Goal: Transaction & Acquisition: Purchase product/service

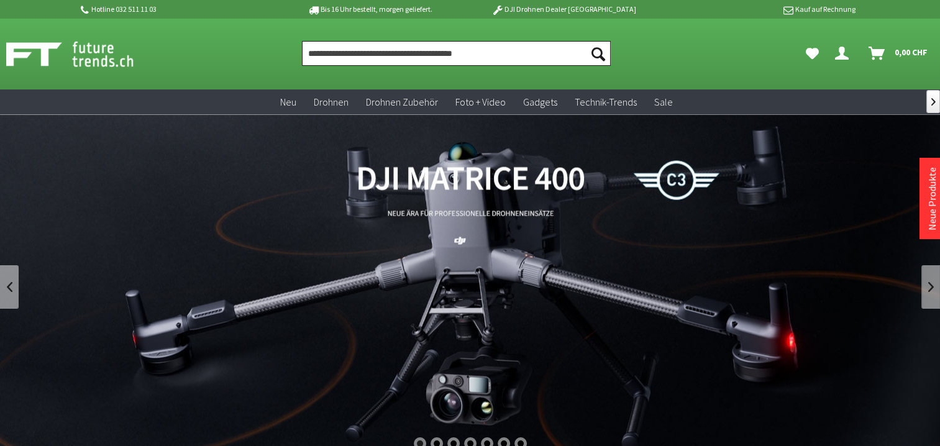
click at [391, 54] on input "Produkt, Marke, Kategorie, EAN, Artikelnummer…" at bounding box center [456, 53] width 309 height 25
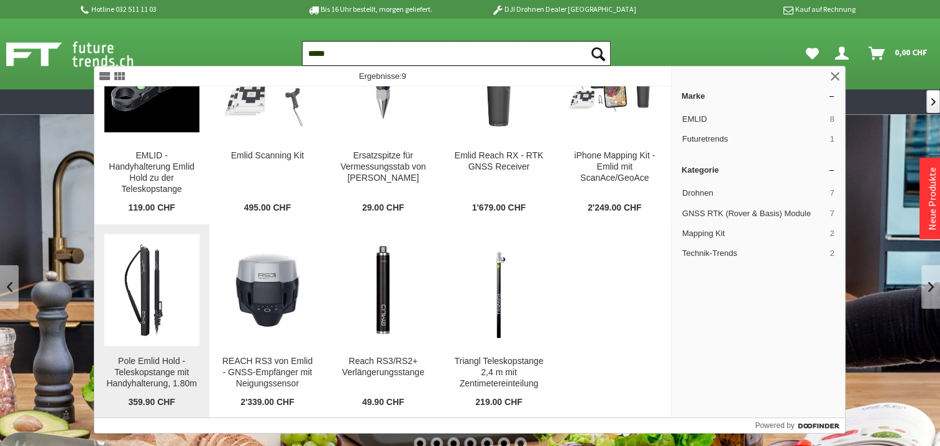
scroll to position [6, 0]
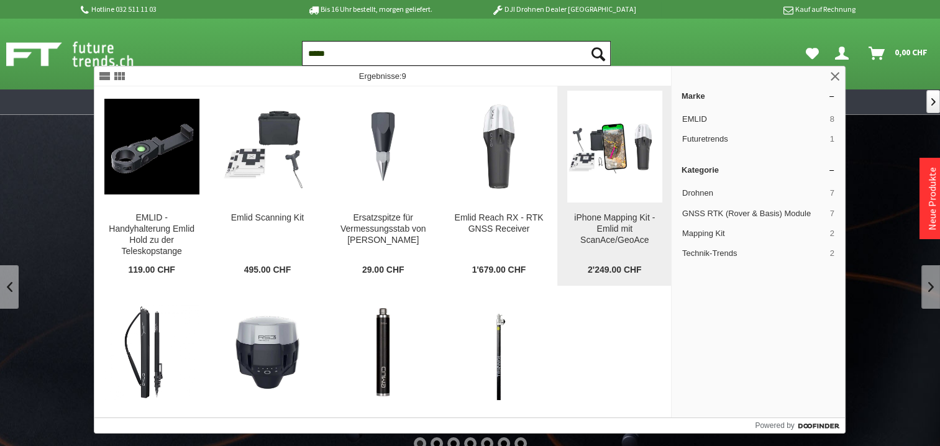
type input "*****"
click at [612, 222] on div "iPhone Mapping Kit - Emlid mit ScanAce/GeoAce" at bounding box center [614, 229] width 95 height 34
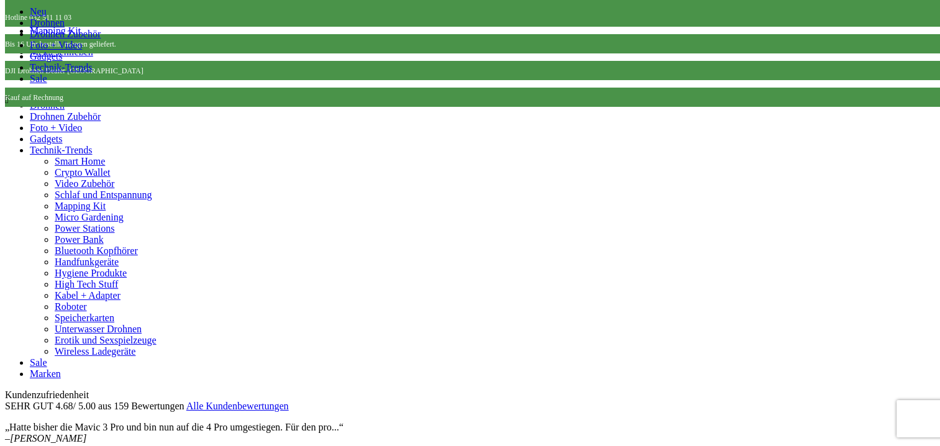
scroll to position [435, 0]
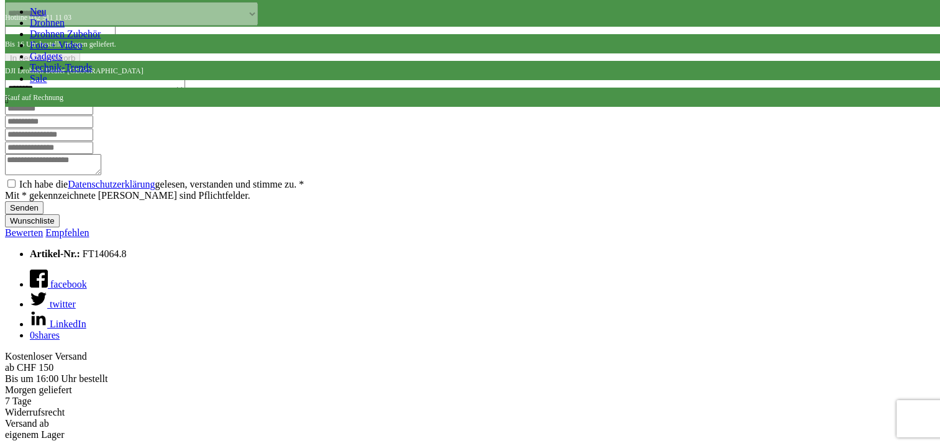
scroll to position [2165, 0]
